Goal: Register for event/course

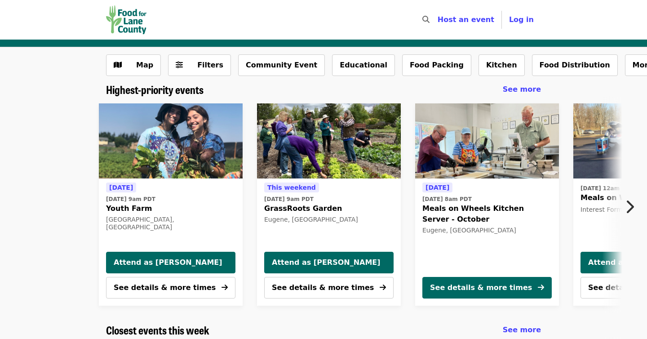
click at [634, 206] on button "Next item" at bounding box center [632, 206] width 30 height 25
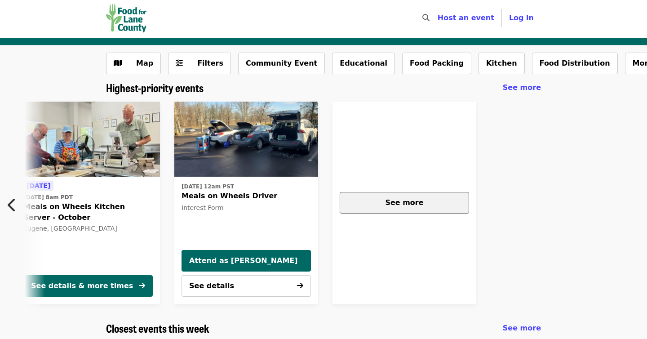
scroll to position [4, 0]
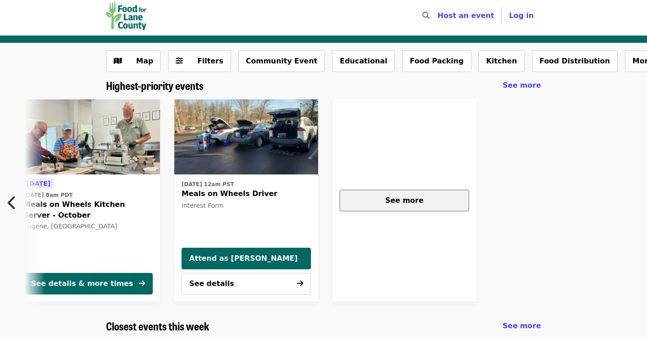
click at [396, 207] on button "See more" at bounding box center [403, 200] width 129 height 22
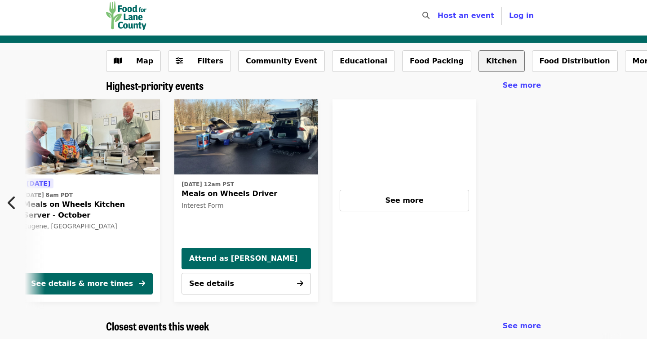
click at [478, 62] on button "Kitchen" at bounding box center [501, 61] width 46 height 22
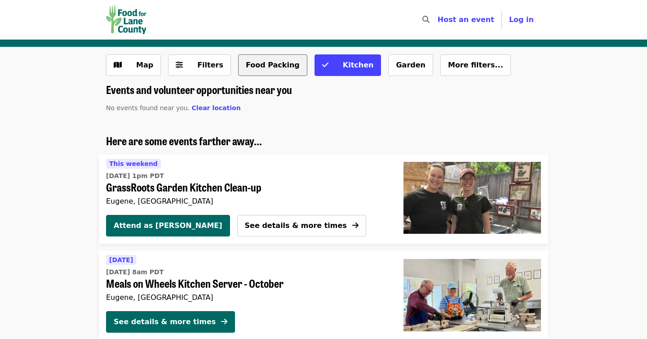
click at [258, 57] on button "Food Packing" at bounding box center [272, 65] width 69 height 22
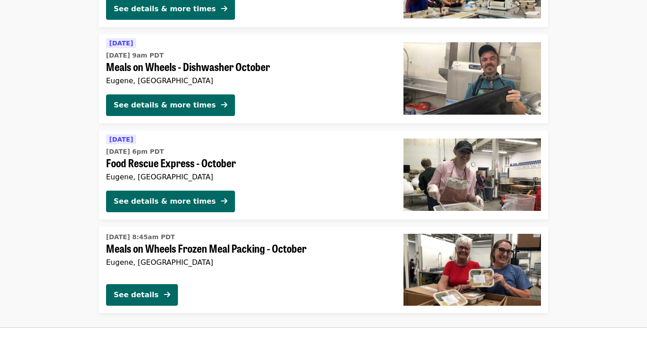
scroll to position [316, 0]
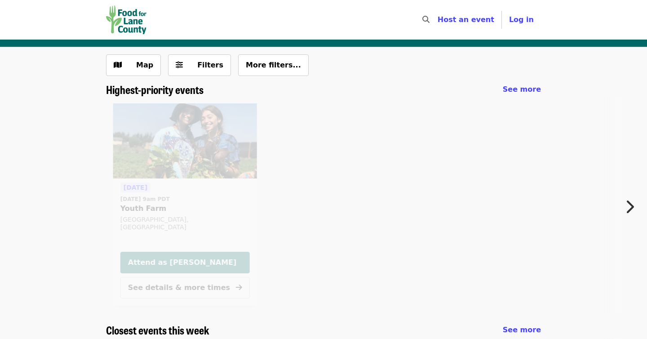
scroll to position [4, 0]
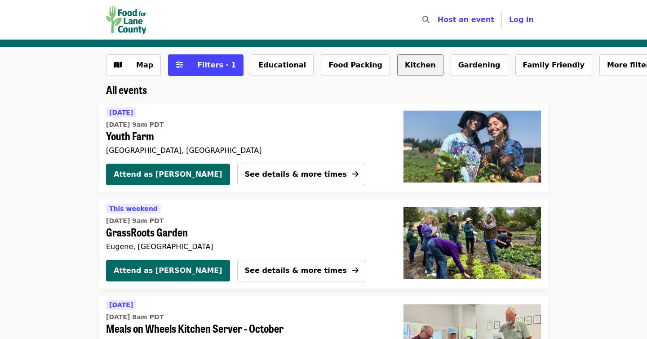
click at [397, 66] on button "Kitchen" at bounding box center [420, 65] width 46 height 22
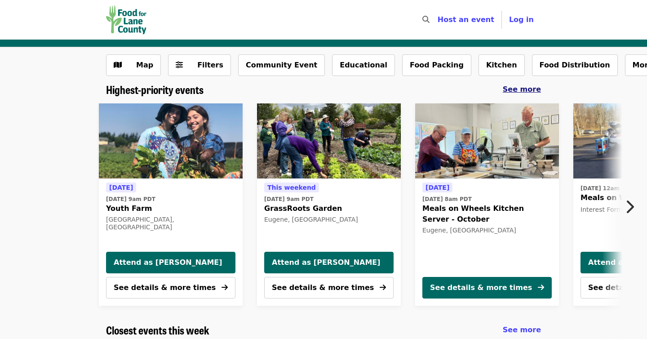
click at [520, 90] on span "See more" at bounding box center [521, 89] width 38 height 9
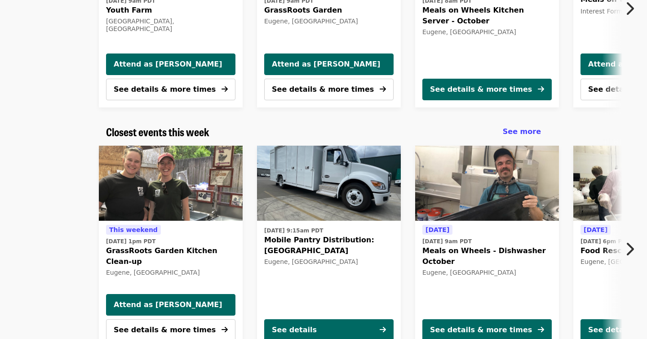
scroll to position [202, 0]
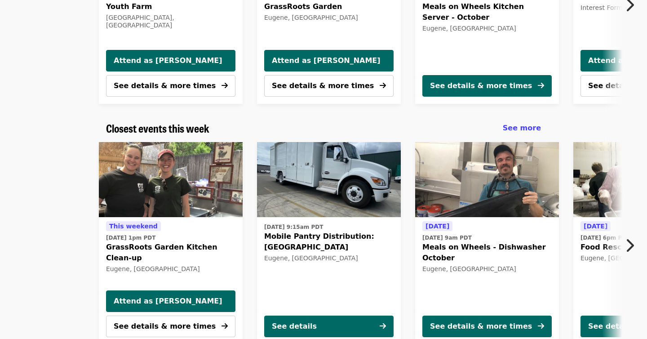
click at [632, 243] on icon "chevron-right icon" at bounding box center [629, 245] width 9 height 17
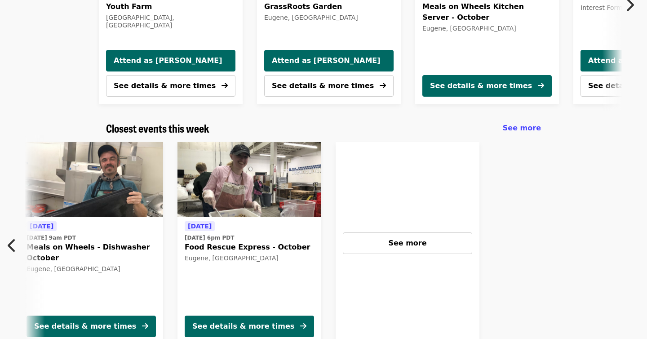
scroll to position [0, 399]
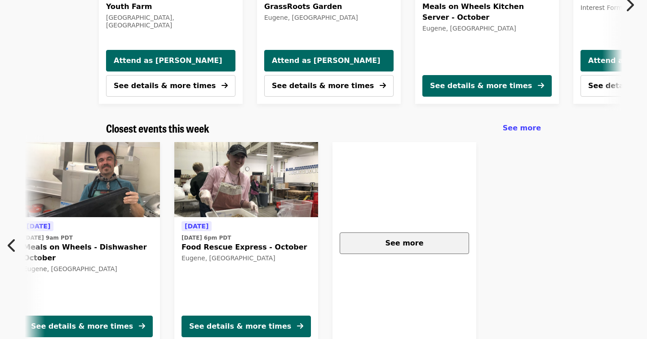
click at [425, 237] on button "See more" at bounding box center [403, 243] width 129 height 22
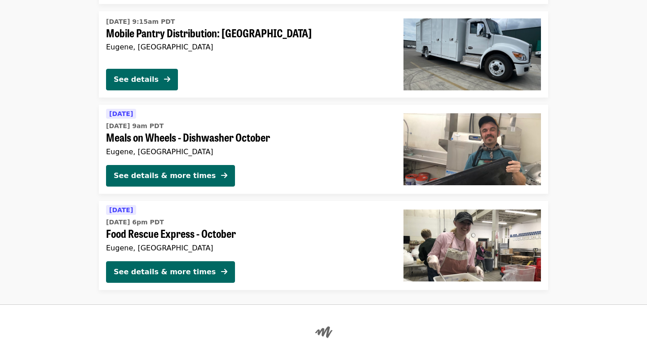
scroll to position [432, 0]
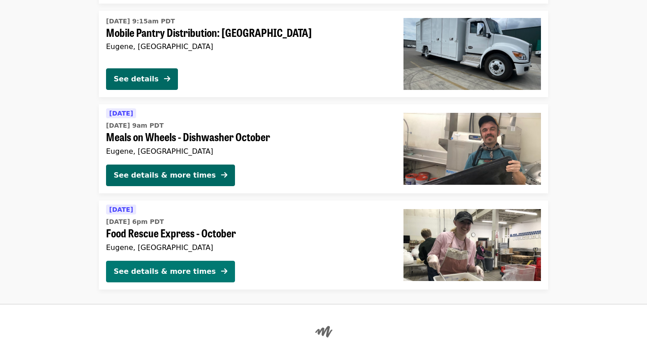
click at [155, 272] on div "See details & more times" at bounding box center [165, 271] width 102 height 11
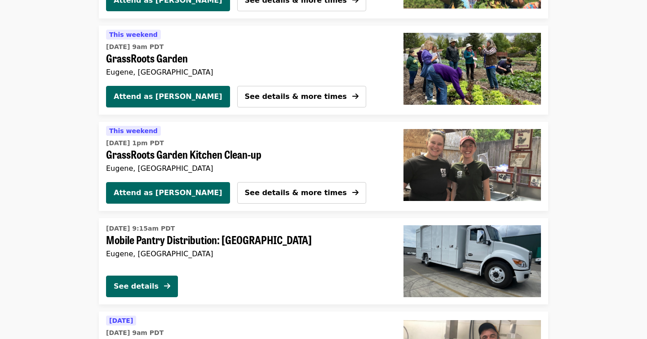
scroll to position [222, 0]
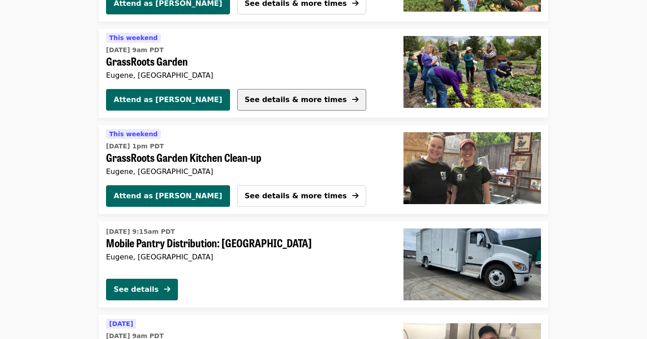
click at [272, 97] on span "See details & more times" at bounding box center [296, 99] width 102 height 9
